Goal: Find specific page/section: Find specific page/section

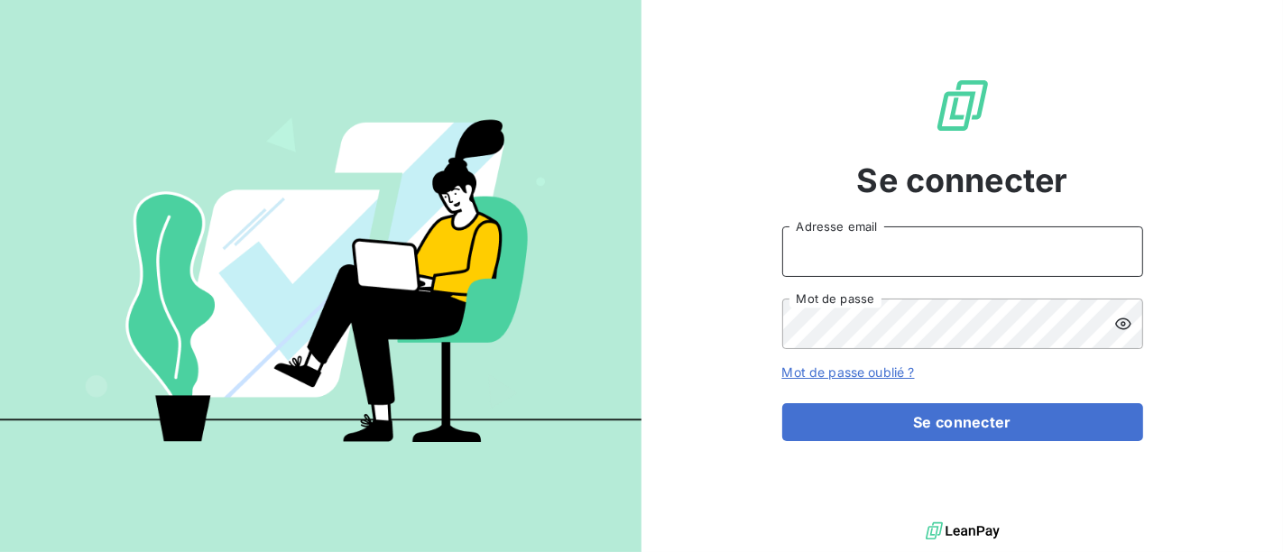
click at [900, 245] on input "Adresse email" at bounding box center [962, 251] width 361 height 51
type input "[EMAIL_ADDRESS][DOMAIN_NAME]"
click at [782, 403] on button "Se connecter" at bounding box center [962, 422] width 361 height 38
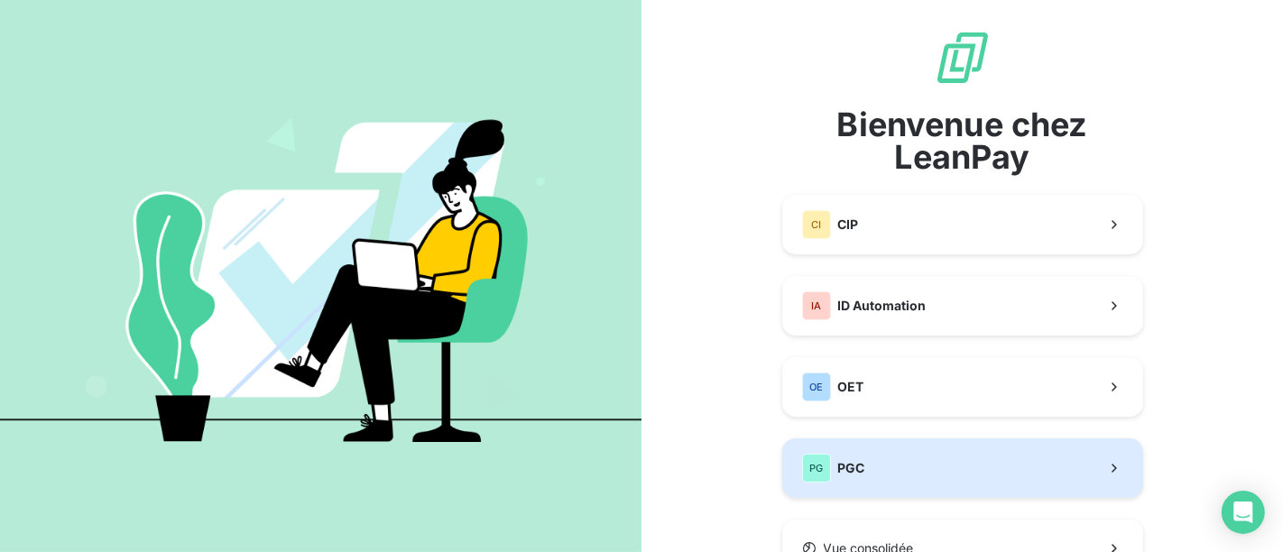
click at [880, 463] on button "PG PGC" at bounding box center [962, 468] width 361 height 60
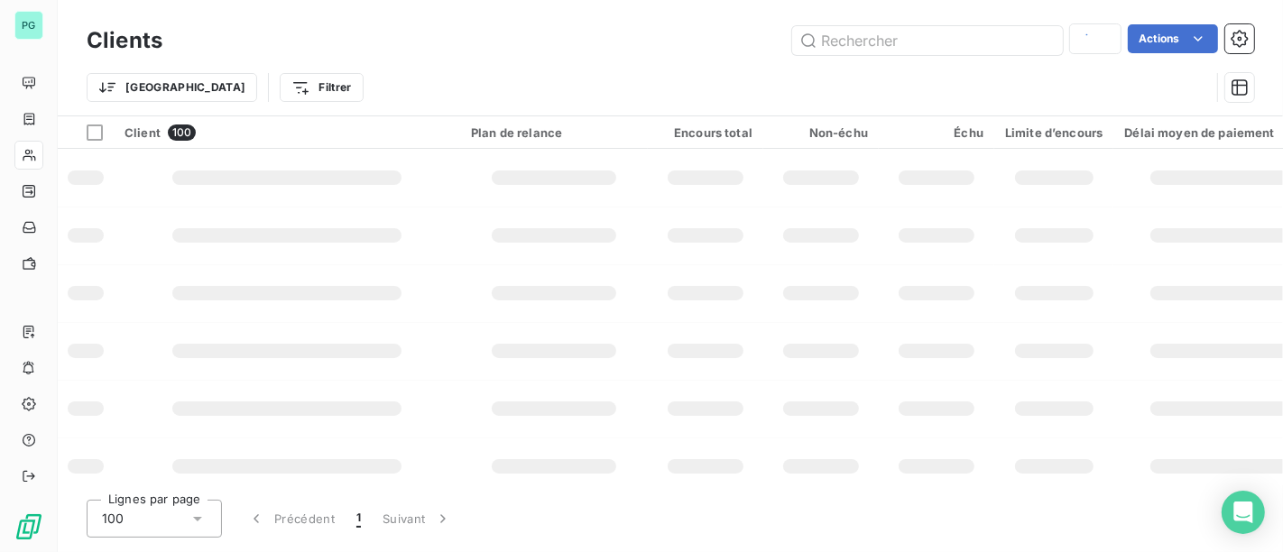
type input "UNEAL"
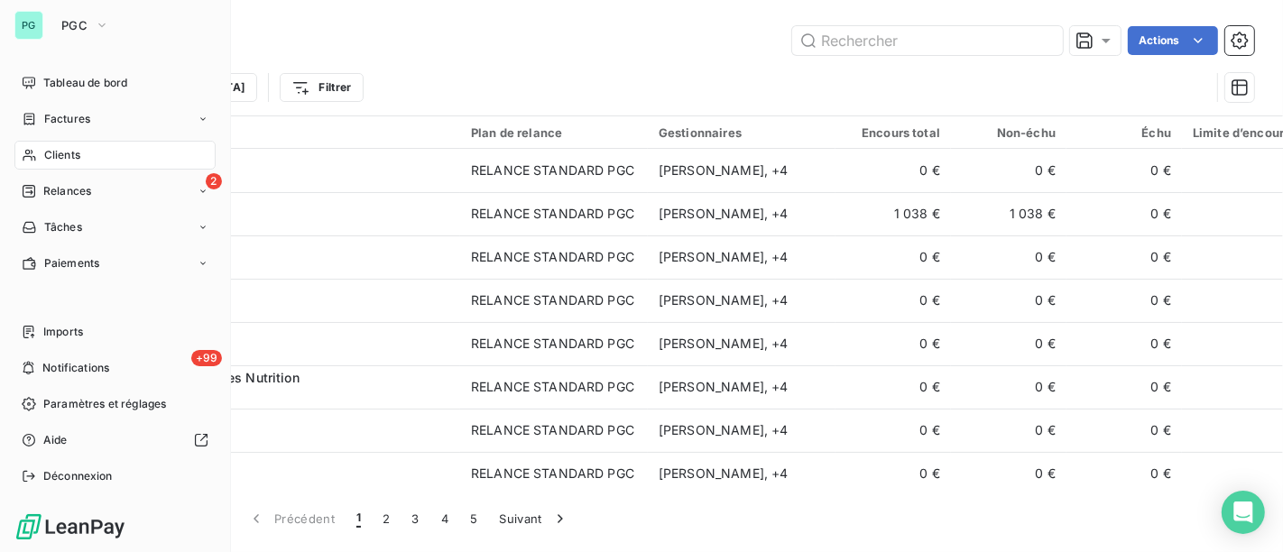
click at [70, 153] on span "Clients" at bounding box center [62, 155] width 36 height 16
click at [88, 157] on div "Clients" at bounding box center [114, 155] width 201 height 29
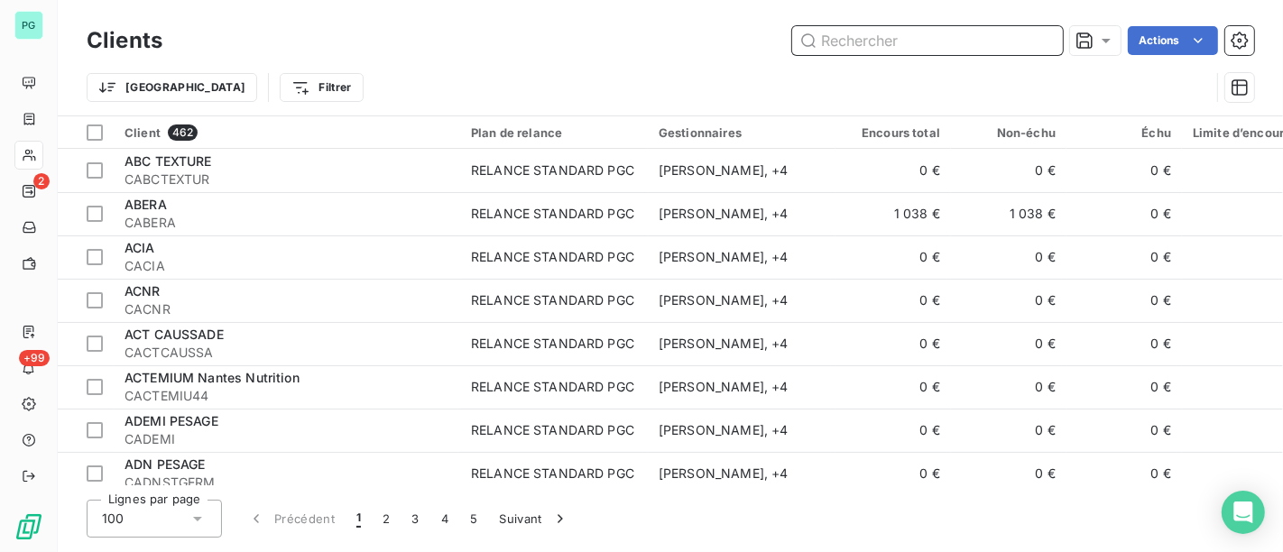
click at [920, 32] on input "text" at bounding box center [927, 40] width 271 height 29
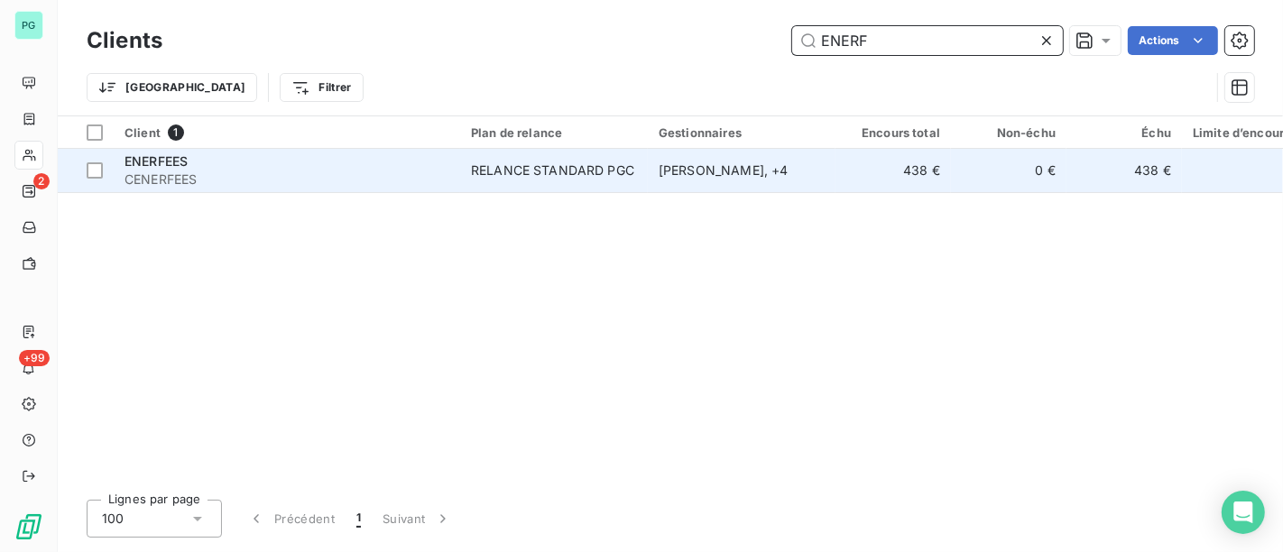
type input "ENERF"
click at [818, 161] on div "Damien THEBAULT , + 4" at bounding box center [742, 170] width 166 height 18
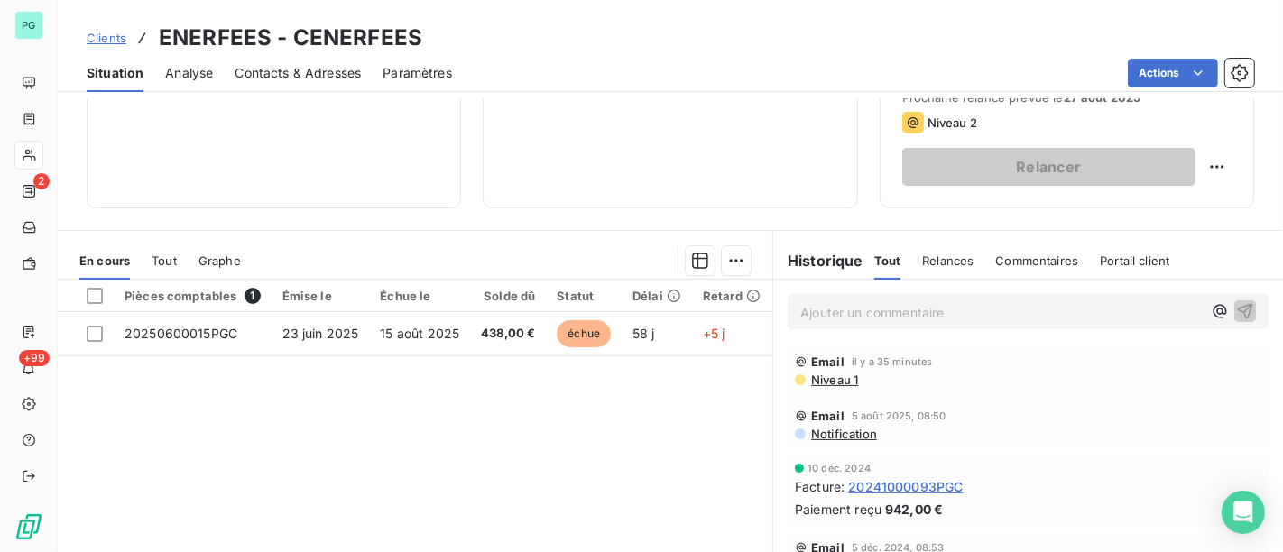
scroll to position [300, 0]
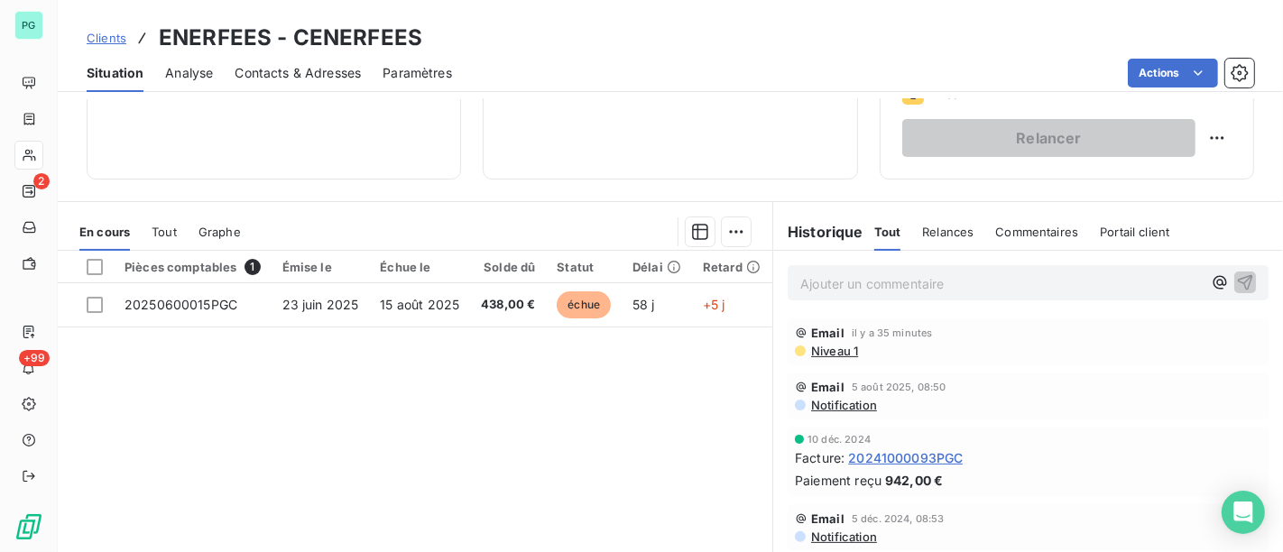
click at [816, 281] on p "Ajouter un commentaire ﻿" at bounding box center [1000, 283] width 401 height 23
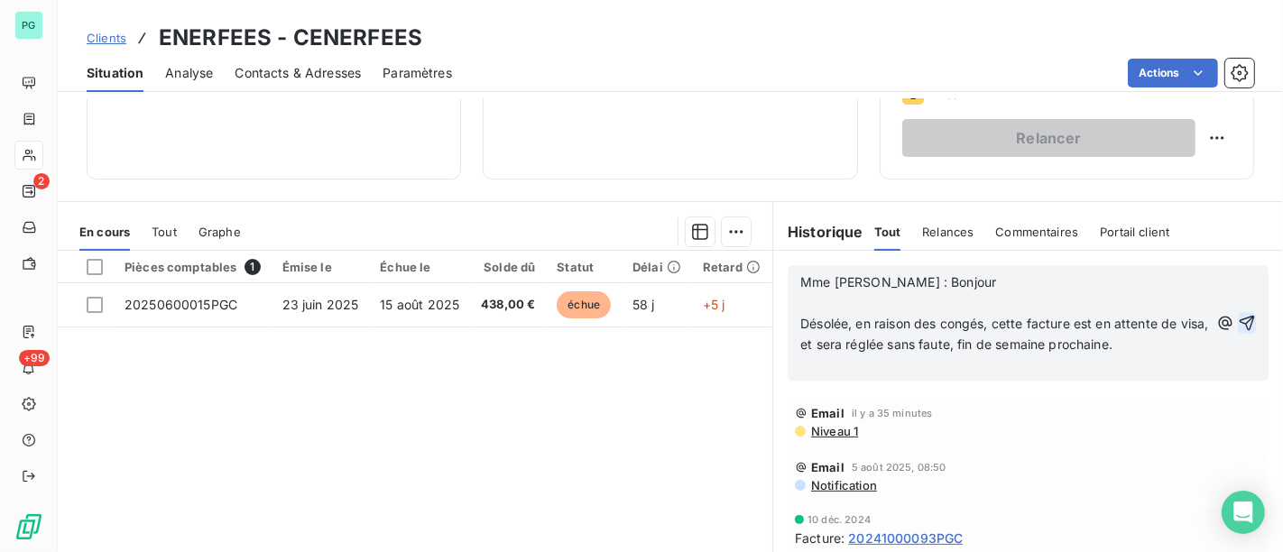
click at [1240, 320] on icon "button" at bounding box center [1247, 323] width 15 height 15
